Goal: Navigation & Orientation: Find specific page/section

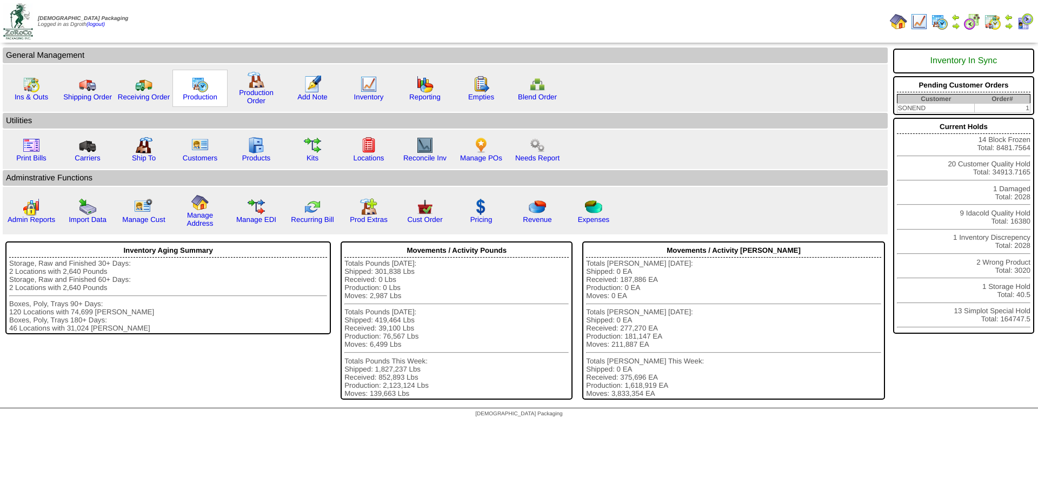
click at [198, 84] on img at bounding box center [199, 84] width 17 height 17
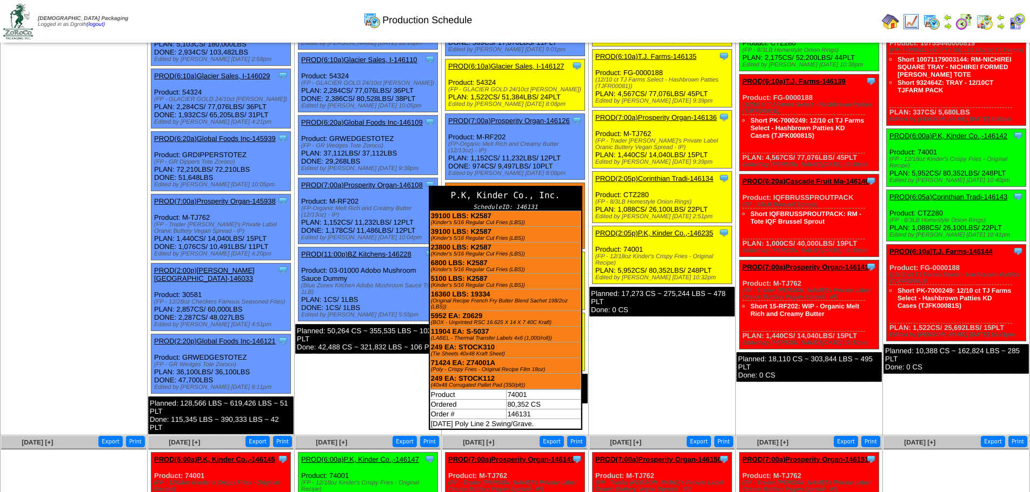
scroll to position [375, 0]
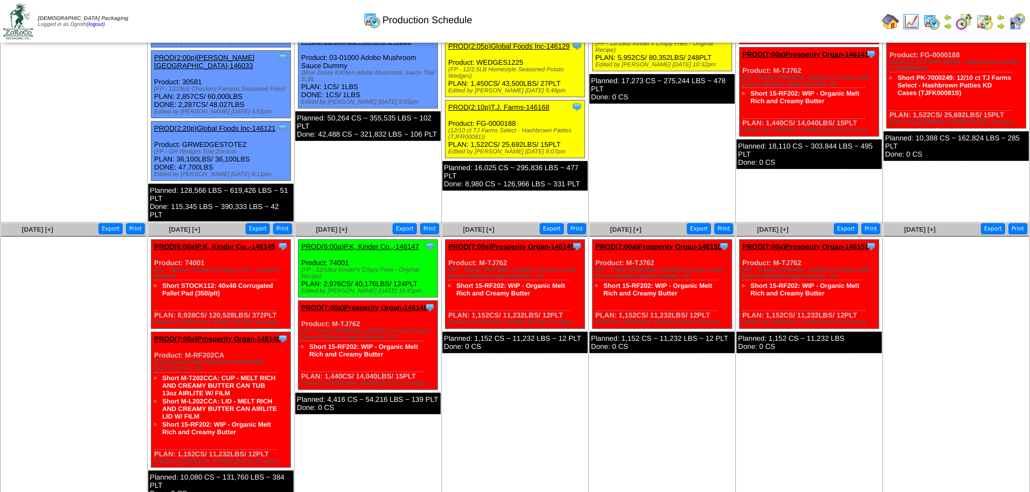
click at [105, 24] on link "(logout)" at bounding box center [95, 25] width 18 height 6
